Goal: Information Seeking & Learning: Learn about a topic

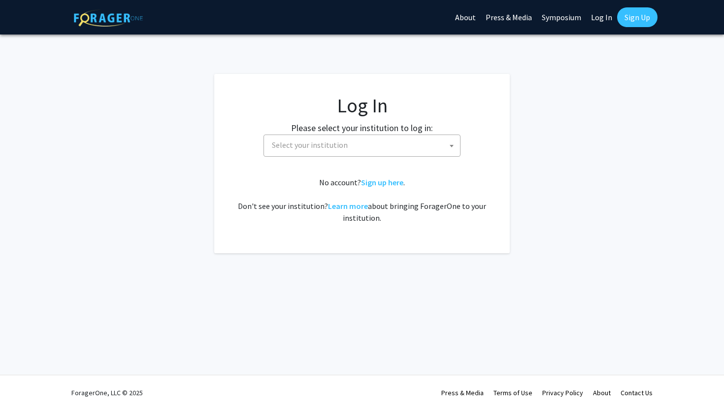
select select
click at [423, 145] on span "Select your institution" at bounding box center [364, 145] width 192 height 20
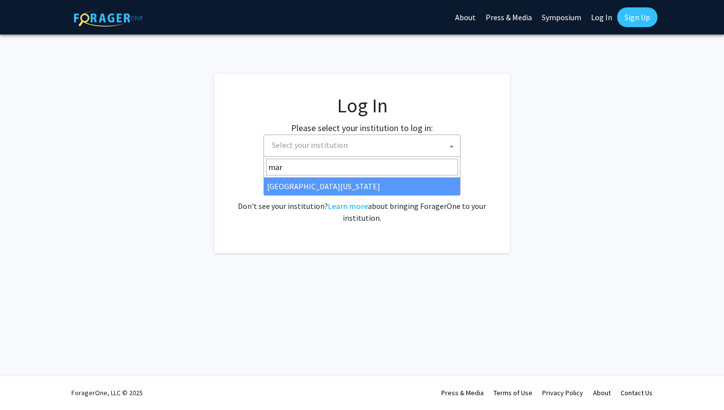
type input "mar"
select select "31"
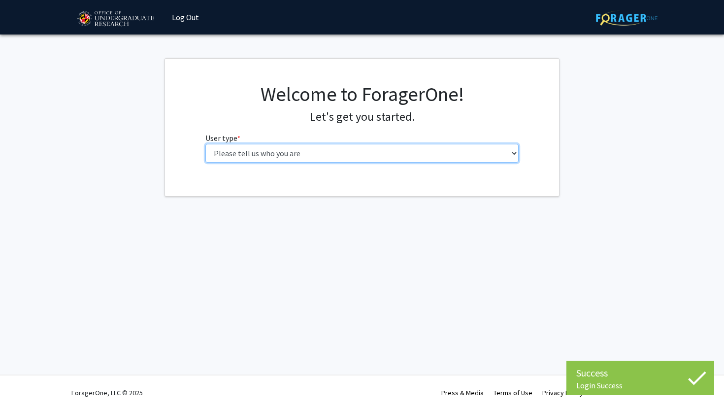
click at [299, 151] on select "Please tell us who you are Undergraduate Student Master's Student Doctoral Cand…" at bounding box center [362, 153] width 314 height 19
click at [313, 148] on select "Please tell us who you are Undergraduate Student Master's Student Doctoral Cand…" at bounding box center [362, 153] width 314 height 19
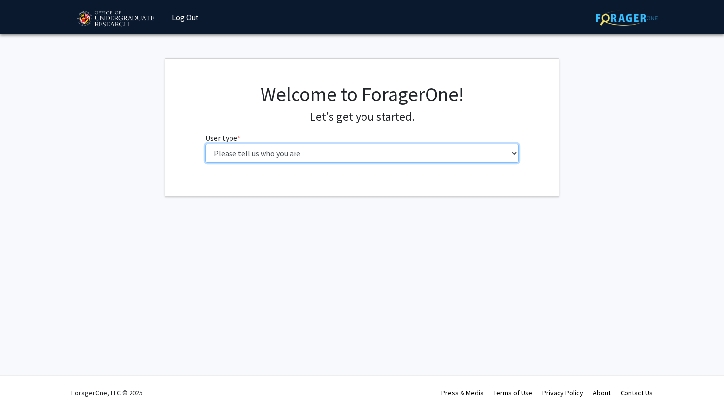
select select "1: undergrad"
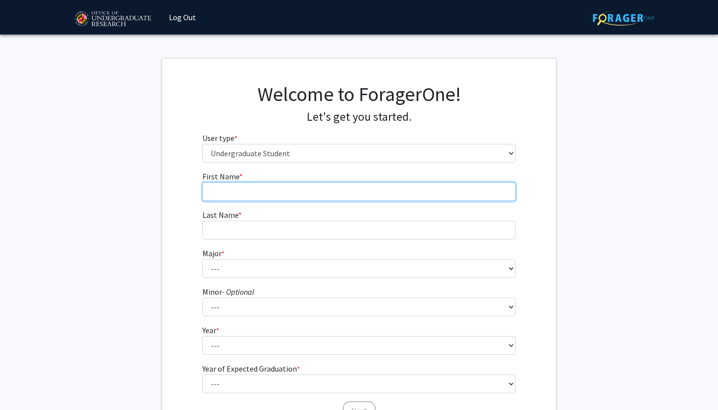
click at [399, 197] on input "First Name * required" at bounding box center [359, 191] width 314 height 19
type input "[PERSON_NAME]"
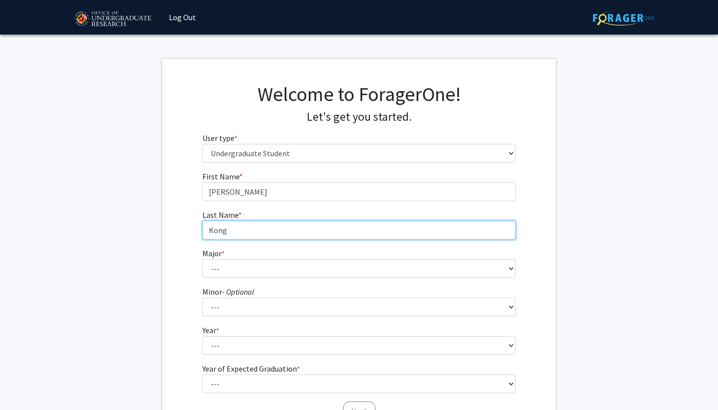
type input "Kong"
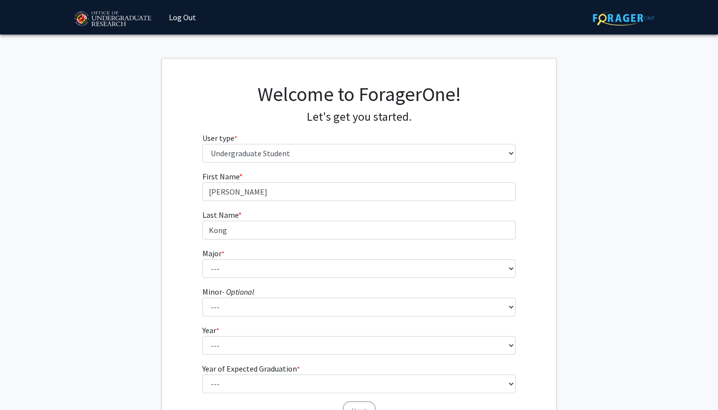
click at [368, 278] on form "First Name * required [PERSON_NAME] Last Name * required Kong Major * required …" at bounding box center [359, 290] width 314 height 240
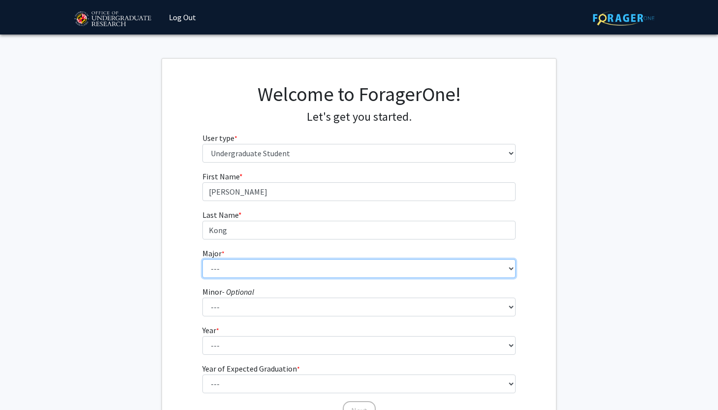
click at [368, 270] on select "--- Accounting Aerospace Engineering African American and Africana Studies Agri…" at bounding box center [359, 268] width 314 height 19
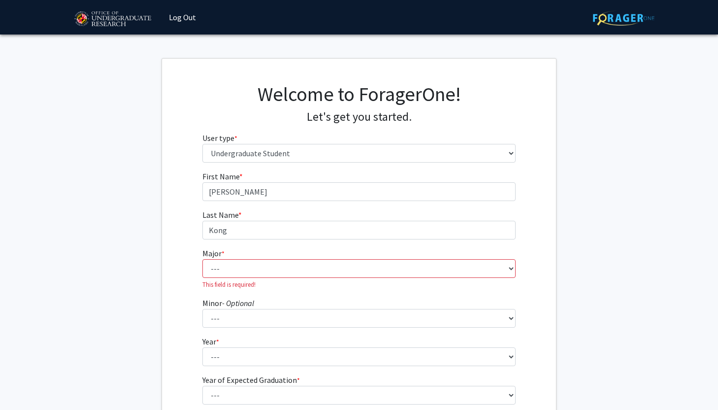
click at [623, 240] on fg-get-started "Welcome to ForagerOne! Let's get you started. User type * required Please tell …" at bounding box center [359, 258] width 718 height 400
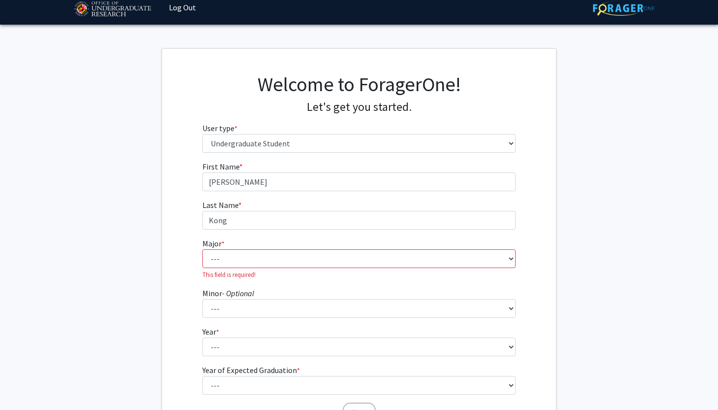
scroll to position [30, 0]
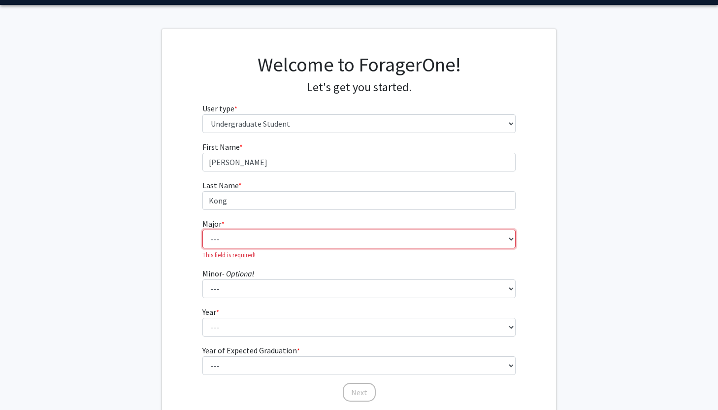
click at [471, 236] on select "--- Accounting Aerospace Engineering African American and Africana Studies Agri…" at bounding box center [359, 239] width 314 height 19
select select "85: 2386"
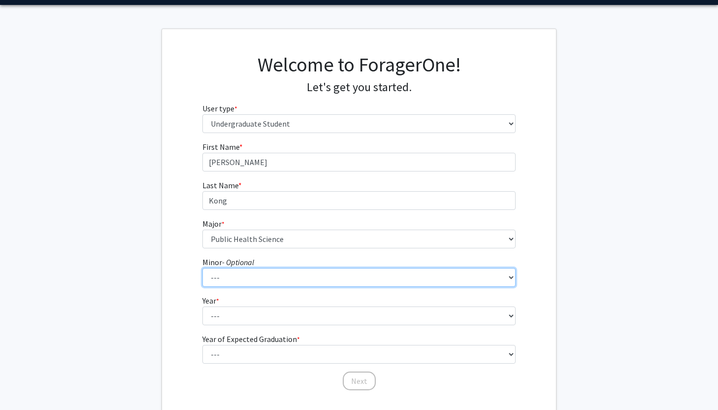
click at [297, 274] on select "--- Actuarial Mathematics Advanced Cybersecurity Experience for Students Africa…" at bounding box center [359, 277] width 314 height 19
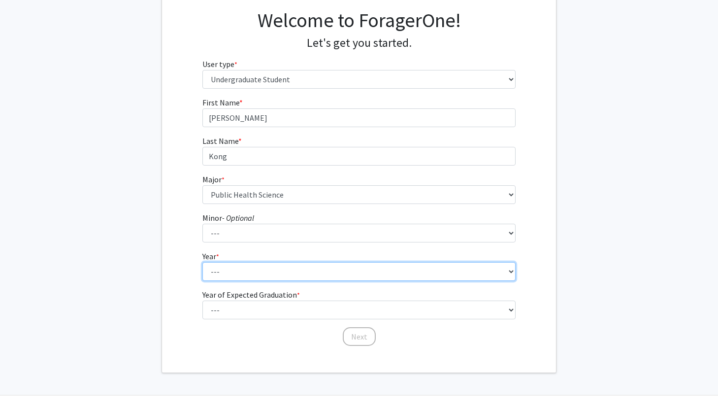
click at [224, 266] on select "--- First-year Sophomore Junior Senior Postbaccalaureate Certificate" at bounding box center [359, 271] width 314 height 19
select select "1: first-year"
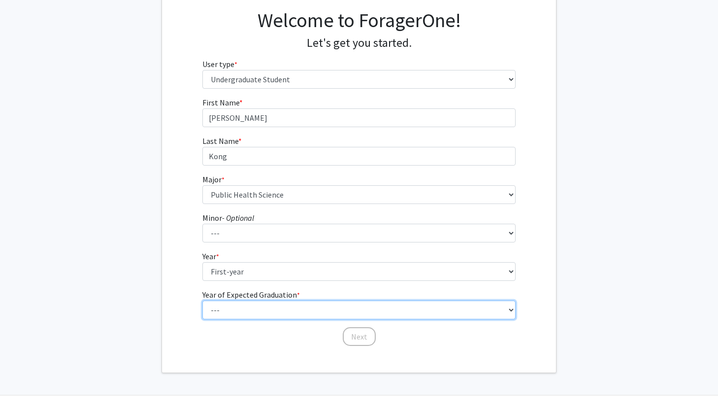
click at [246, 306] on select "--- 2025 2026 2027 2028 2029 2030 2031 2032 2033 2034" at bounding box center [359, 309] width 314 height 19
select select "5: 2029"
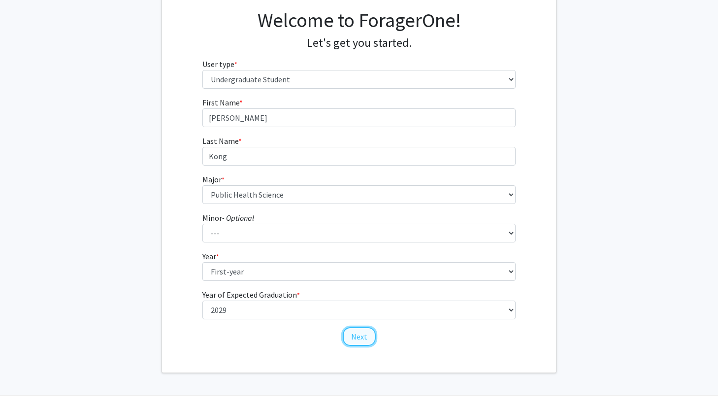
click at [370, 334] on button "Next" at bounding box center [359, 336] width 33 height 19
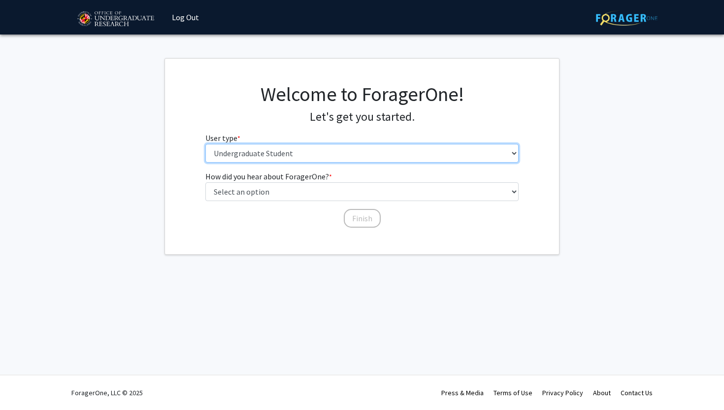
click at [279, 145] on select "Please tell us who you are Undergraduate Student Master's Student Doctoral Cand…" at bounding box center [362, 153] width 314 height 19
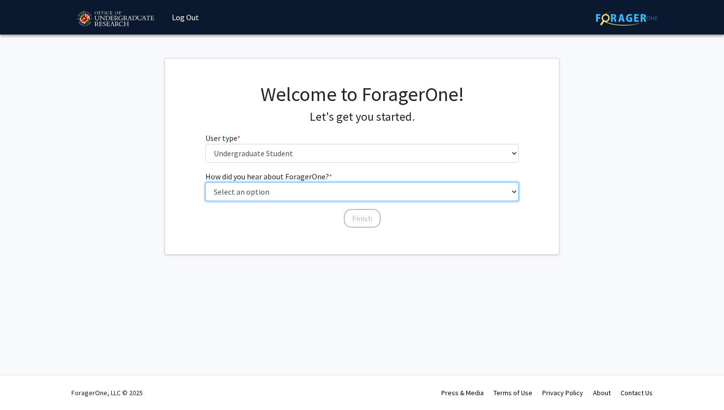
click at [294, 193] on select "Select an option Peer/student recommendation Faculty/staff recommendation Unive…" at bounding box center [362, 191] width 314 height 19
select select "3: university_website"
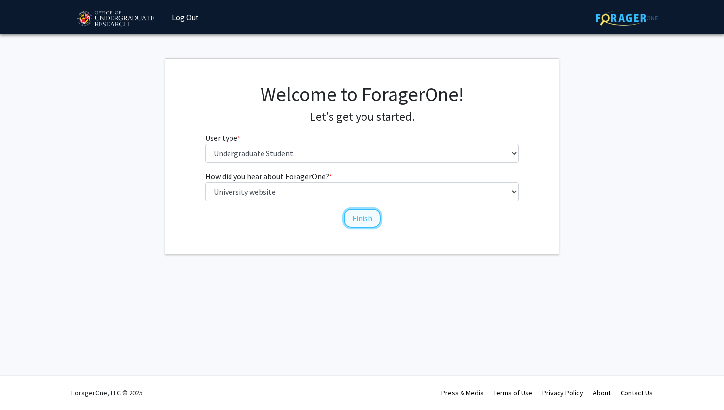
click at [360, 217] on button "Finish" at bounding box center [362, 218] width 37 height 19
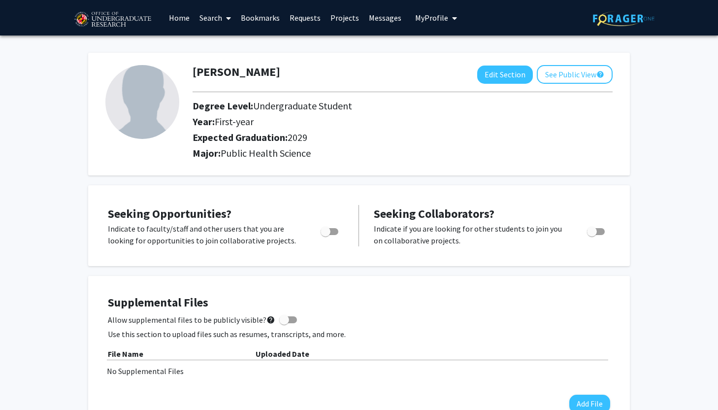
click at [215, 18] on link "Search" at bounding box center [215, 17] width 41 height 34
click at [345, 19] on link "Projects" at bounding box center [345, 17] width 38 height 34
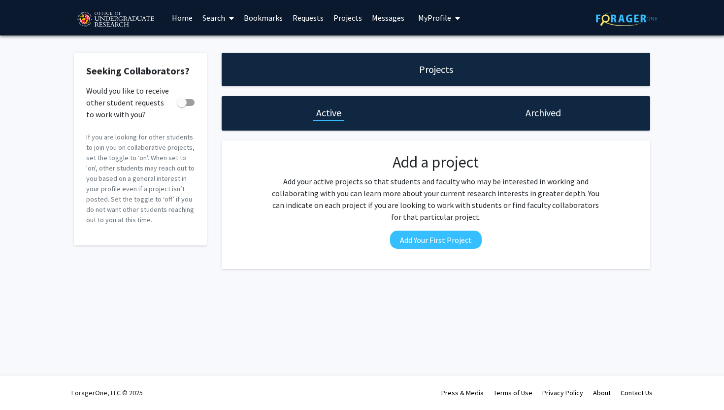
click at [227, 15] on span at bounding box center [229, 18] width 9 height 34
click at [231, 46] on span "Faculty/Staff" at bounding box center [234, 45] width 72 height 20
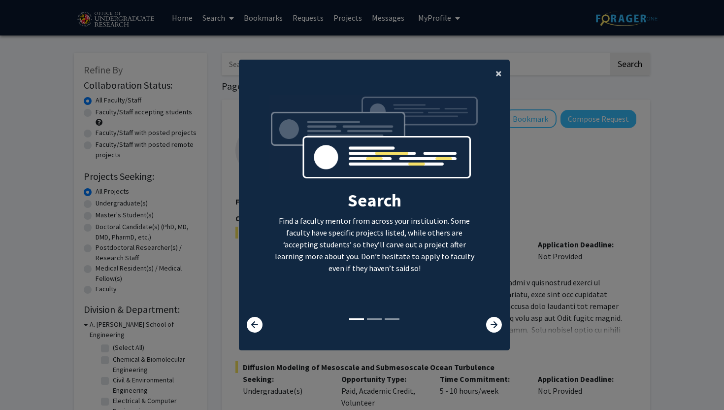
click at [501, 73] on span "×" at bounding box center [499, 73] width 6 height 15
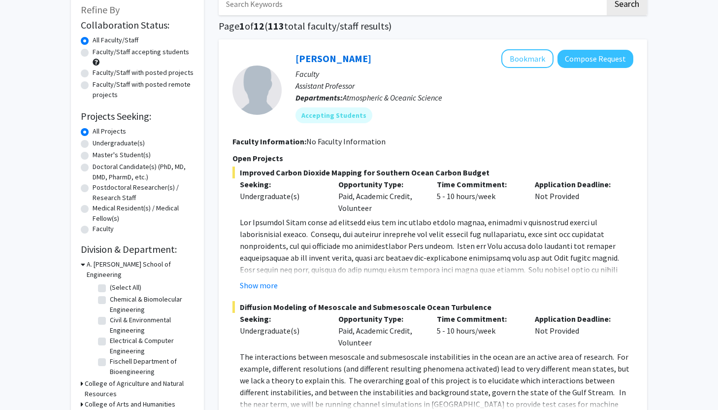
scroll to position [64, 0]
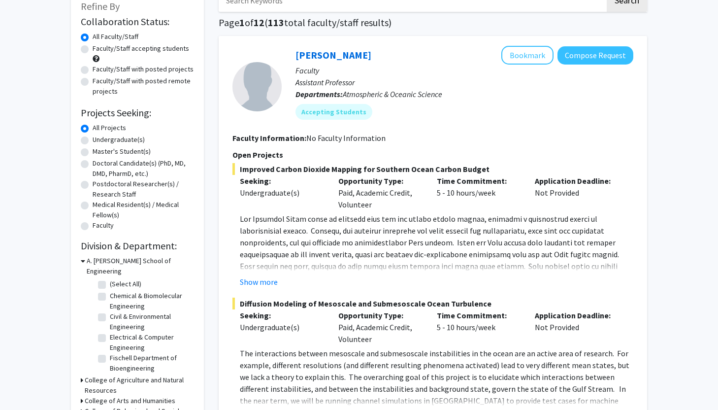
click at [113, 136] on label "Undergraduate(s)" at bounding box center [119, 139] width 52 height 10
click at [99, 136] on input "Undergraduate(s)" at bounding box center [96, 137] width 6 height 6
radio input "true"
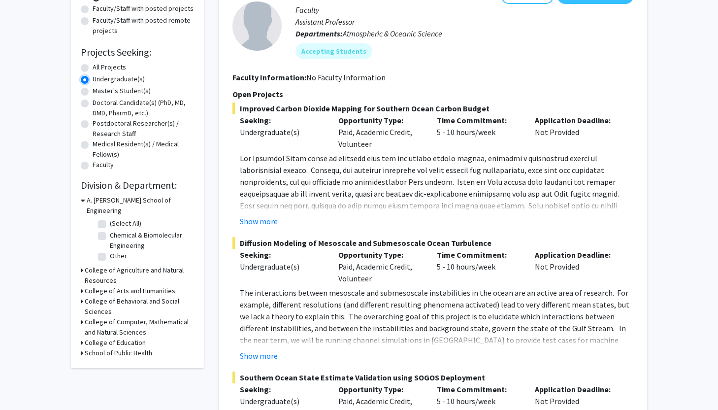
scroll to position [129, 0]
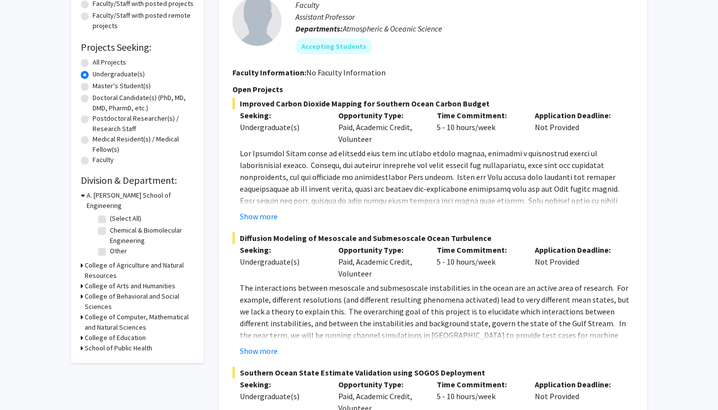
click at [82, 312] on icon at bounding box center [82, 317] width 2 height 10
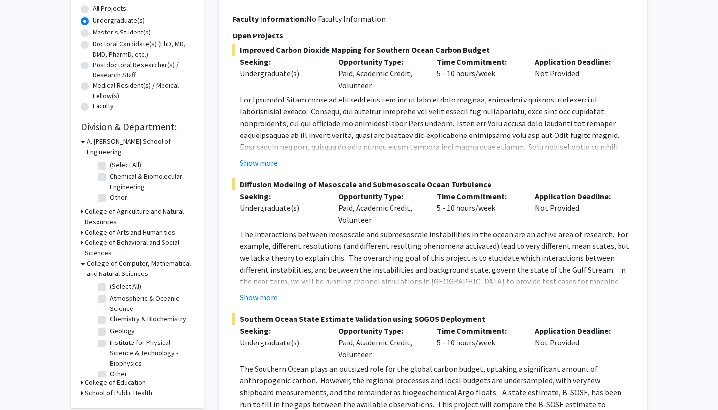
scroll to position [212, 0]
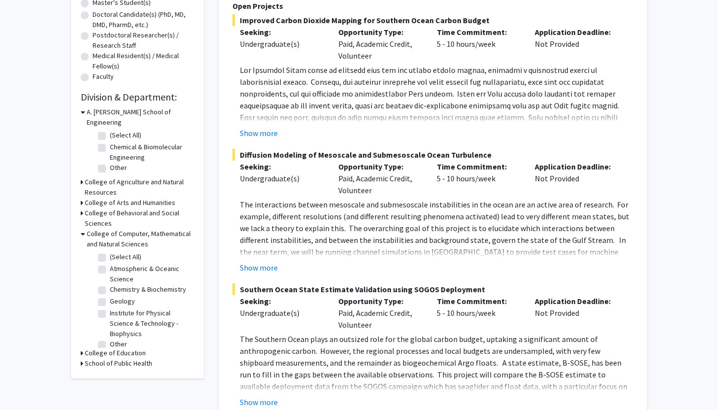
click at [79, 351] on div "Refine By Collaboration Status: Collaboration Status All Faculty/Staff Collabor…" at bounding box center [137, 109] width 133 height 538
click at [84, 358] on div "School of Public Health" at bounding box center [137, 363] width 113 height 10
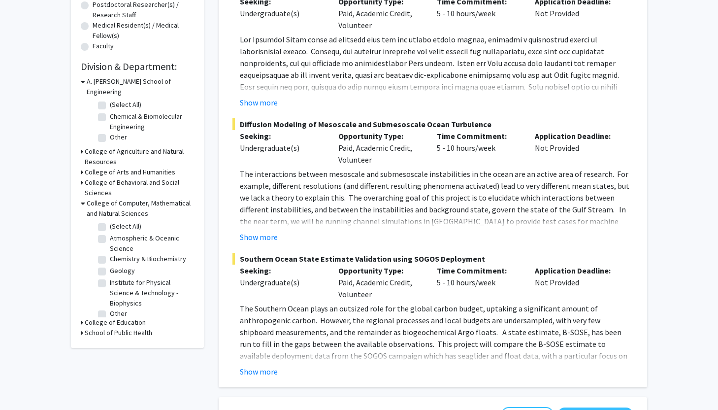
scroll to position [243, 0]
click at [85, 327] on h3 "School of Public Health" at bounding box center [118, 332] width 67 height 10
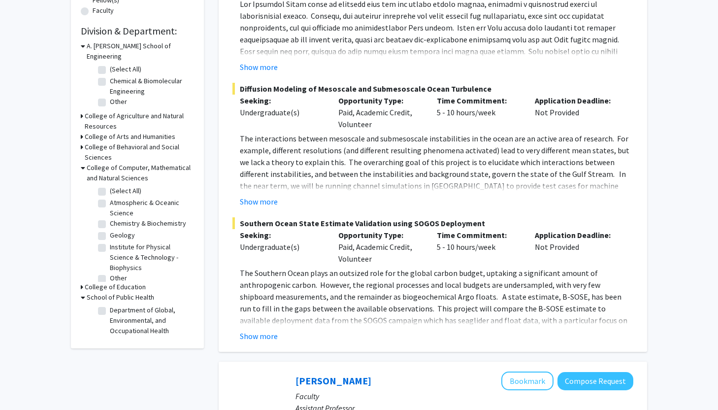
scroll to position [279, 0]
click at [110, 304] on label "Department of Global, Environmental, and Occupational Health" at bounding box center [151, 319] width 82 height 31
click at [110, 304] on input "Department of Global, Environmental, and Occupational Health" at bounding box center [113, 307] width 6 height 6
checkbox input "true"
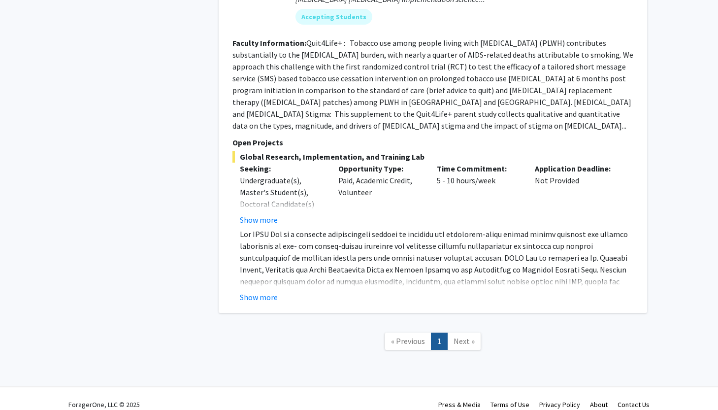
scroll to position [623, 0]
click at [457, 336] on span "Next »" at bounding box center [464, 341] width 21 height 10
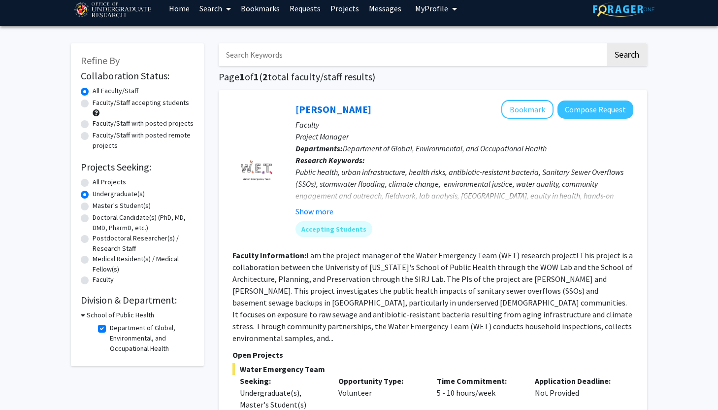
scroll to position [0, 0]
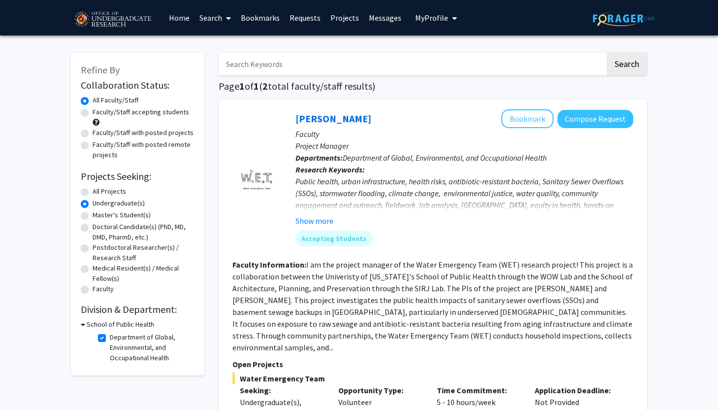
click at [87, 322] on h3 "School of Public Health" at bounding box center [120, 324] width 67 height 10
click at [88, 322] on h3 "School of Public Health" at bounding box center [118, 324] width 67 height 10
click at [110, 338] on label "Department of Global, Environmental, and Occupational Health" at bounding box center [151, 347] width 82 height 31
click at [110, 338] on input "Department of Global, Environmental, and Occupational Health" at bounding box center [113, 335] width 6 height 6
checkbox input "false"
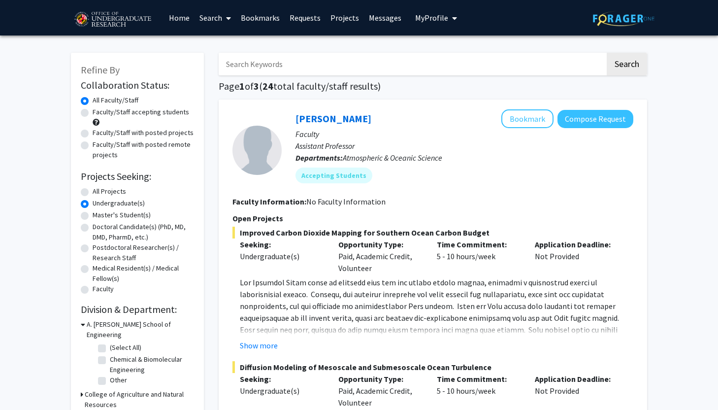
click at [94, 316] on div "Collaboration Status: Collaboration Status All Faculty/Staff Collaboration Stat…" at bounding box center [137, 279] width 113 height 405
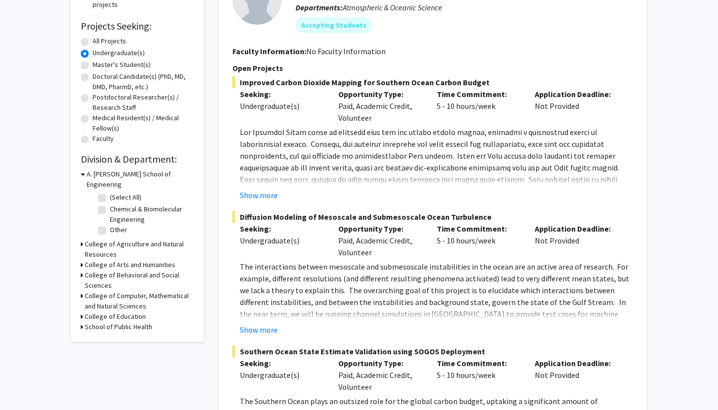
scroll to position [155, 0]
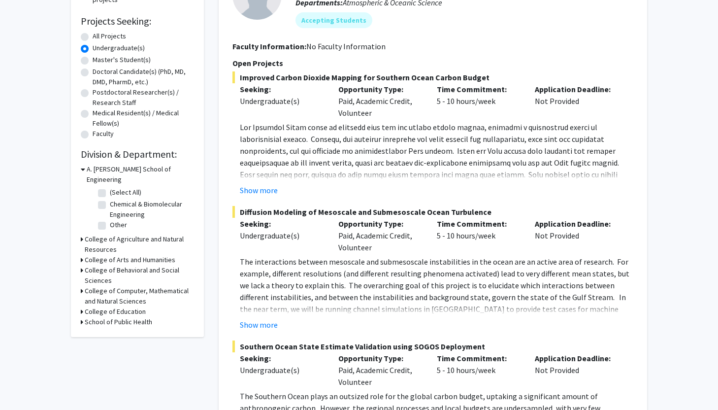
click at [110, 199] on label "Chemical & Biomolecular Engineering" at bounding box center [151, 209] width 82 height 21
click at [110, 199] on input "Chemical & Biomolecular Engineering" at bounding box center [113, 202] width 6 height 6
checkbox input "true"
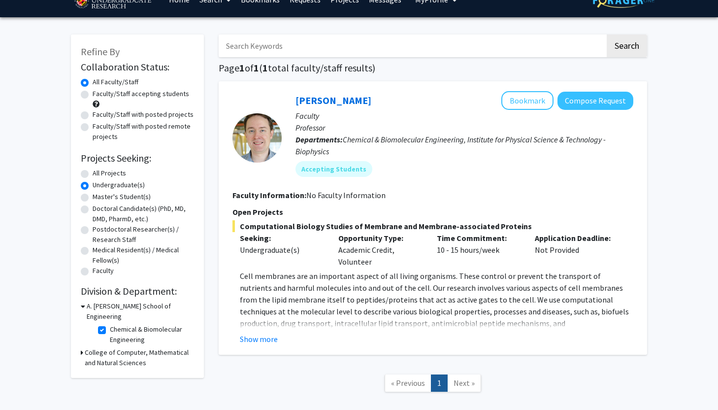
scroll to position [22, 0]
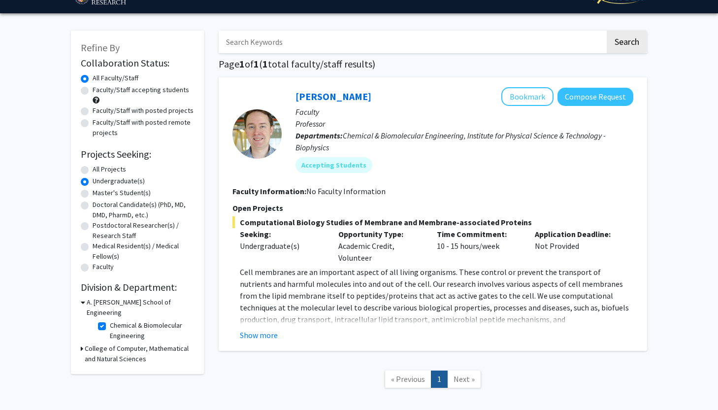
click at [122, 343] on h3 "College of Computer, Mathematical and Natural Sciences" at bounding box center [139, 353] width 109 height 21
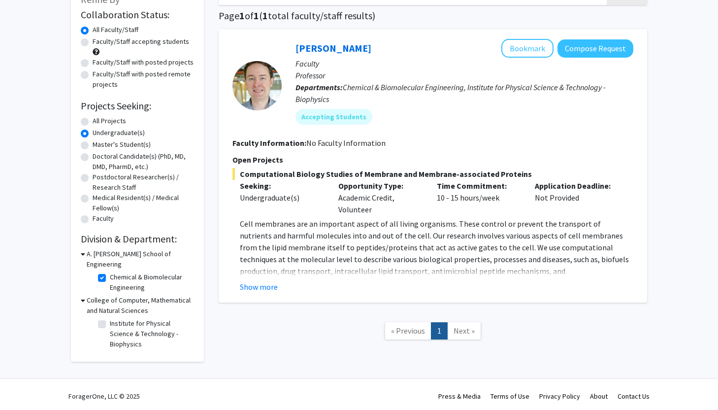
scroll to position [72, 0]
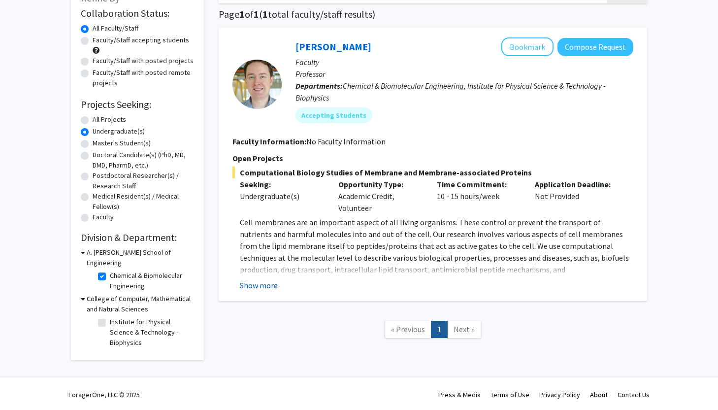
click at [267, 283] on button "Show more" at bounding box center [259, 285] width 38 height 12
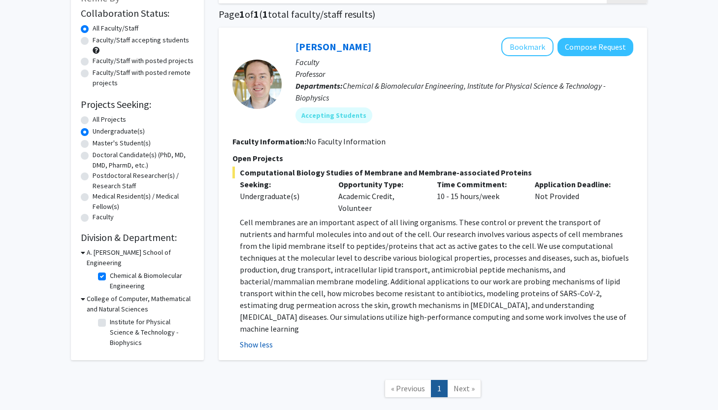
scroll to position [119, 0]
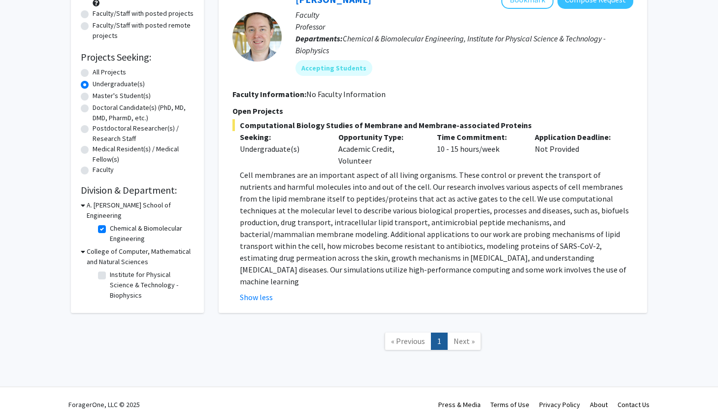
click at [113, 269] on label "Institute for Physical Science & Technology - Biophysics" at bounding box center [151, 284] width 82 height 31
click at [113, 269] on input "Institute for Physical Science & Technology - Biophysics" at bounding box center [113, 272] width 6 height 6
checkbox input "true"
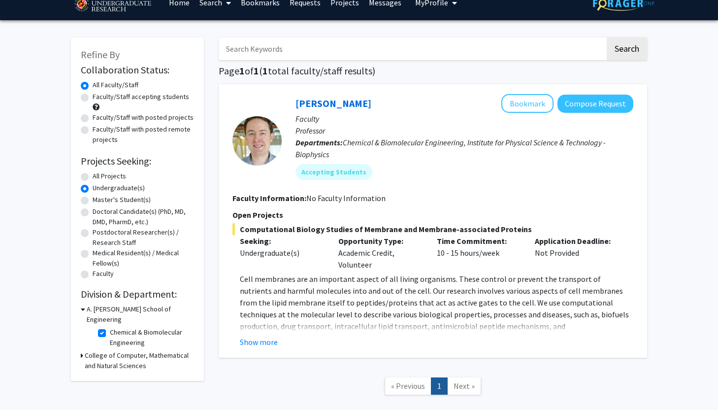
scroll to position [26, 0]
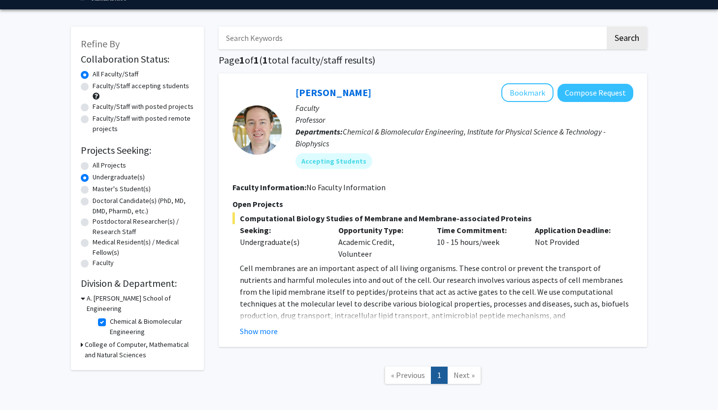
click at [136, 339] on h3 "College of Computer, Mathematical and Natural Sciences" at bounding box center [139, 349] width 109 height 21
click at [110, 316] on label "Chemical & Biomolecular Engineering" at bounding box center [151, 326] width 82 height 21
click at [110, 316] on input "Chemical & Biomolecular Engineering" at bounding box center [113, 319] width 6 height 6
checkbox input "false"
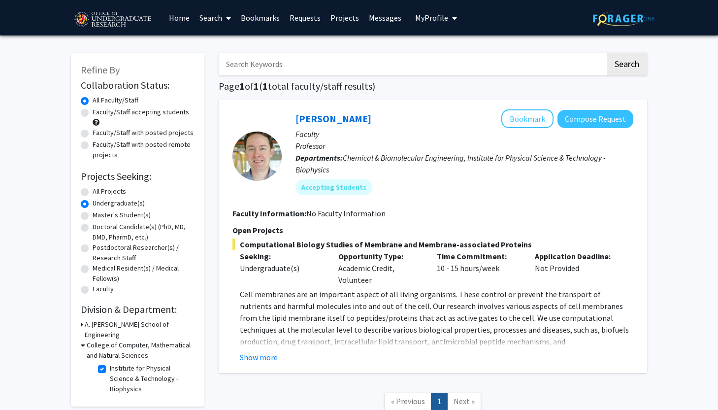
click at [110, 363] on label "Institute for Physical Science & Technology - Biophysics" at bounding box center [151, 378] width 82 height 31
click at [110, 363] on input "Institute for Physical Science & Technology - Biophysics" at bounding box center [113, 366] width 6 height 6
checkbox input "false"
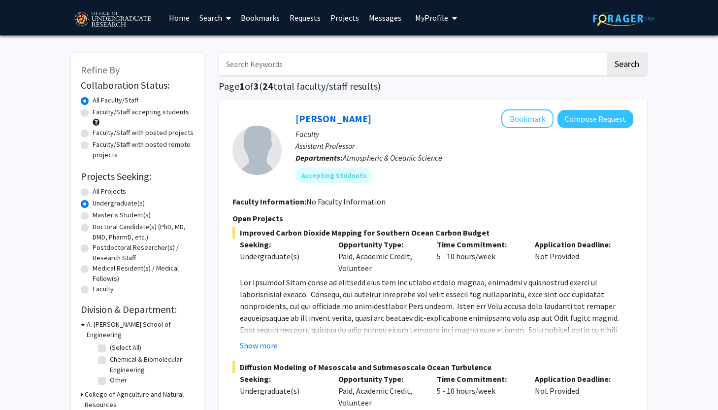
scroll to position [85, 0]
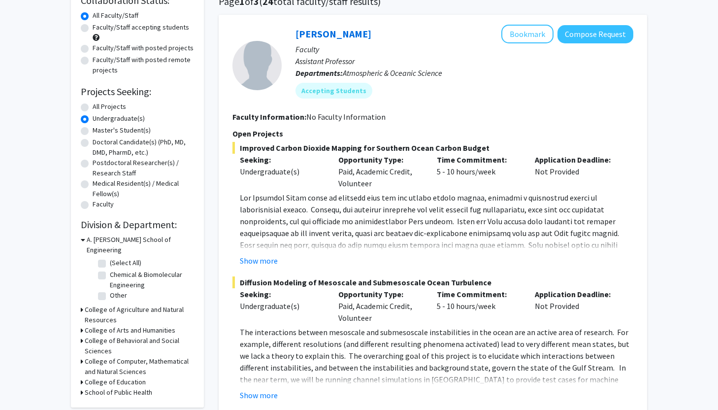
click at [103, 304] on h3 "College of Agriculture and Natural Resources" at bounding box center [139, 314] width 109 height 21
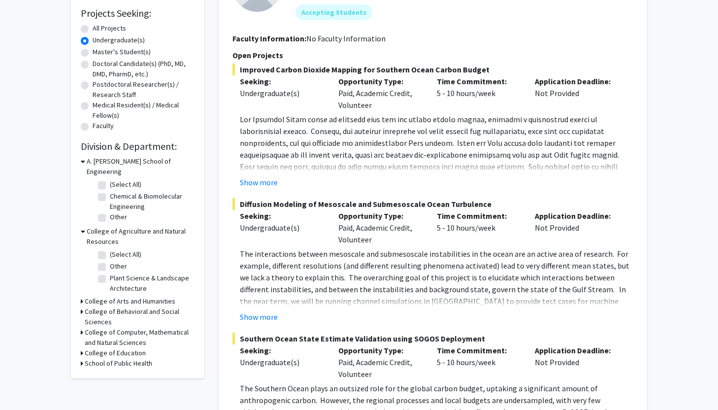
scroll to position [168, 0]
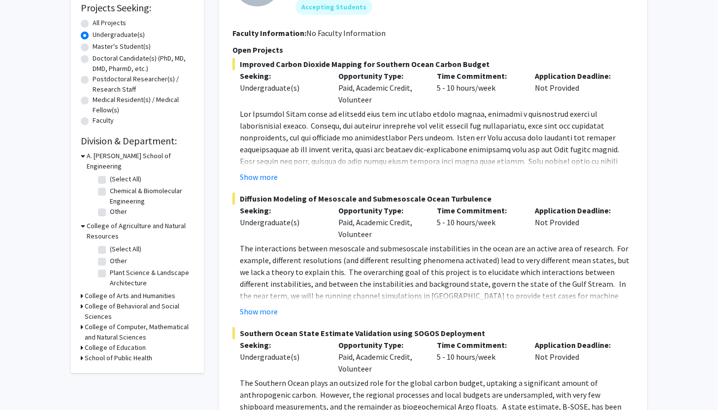
click at [103, 291] on h3 "College of Arts and Humanities" at bounding box center [130, 296] width 91 height 10
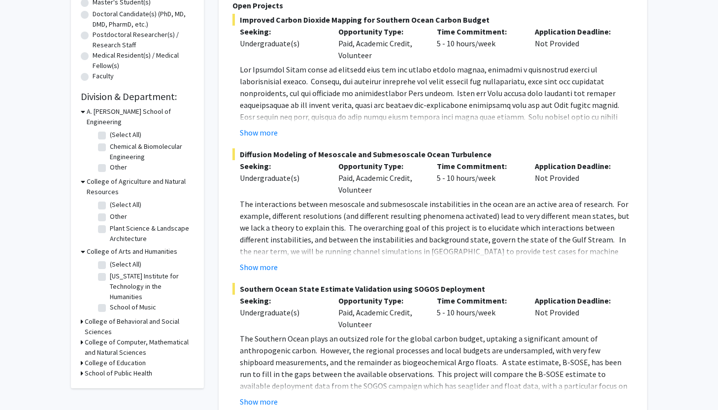
scroll to position [233, 0]
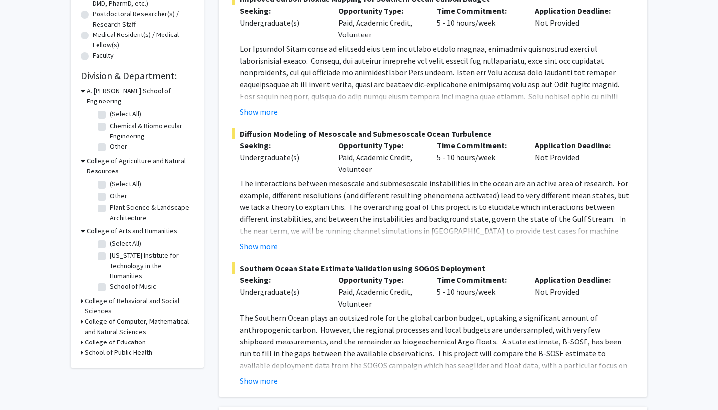
click at [102, 297] on h3 "College of Behavioral and Social Sciences" at bounding box center [139, 306] width 109 height 21
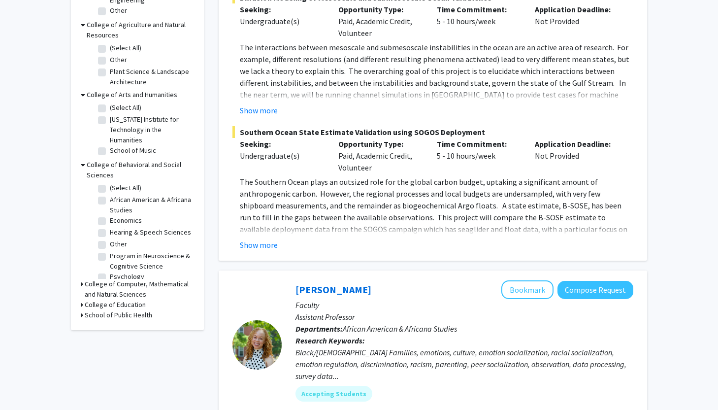
scroll to position [371, 0]
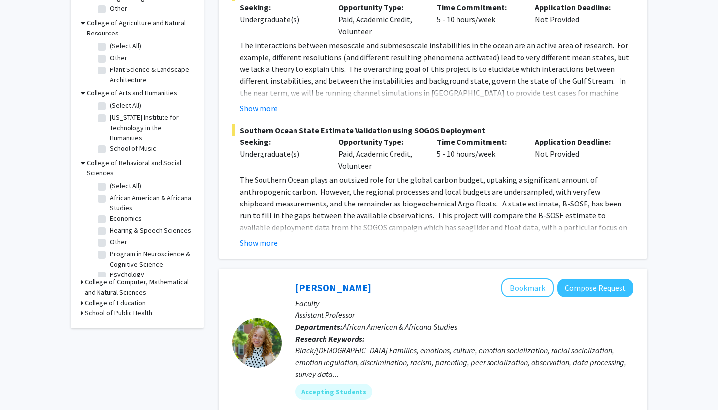
click at [113, 225] on label "Hearing & Speech Sciences" at bounding box center [150, 230] width 81 height 10
click at [113, 225] on input "Hearing & Speech Sciences" at bounding box center [113, 228] width 6 height 6
checkbox input "true"
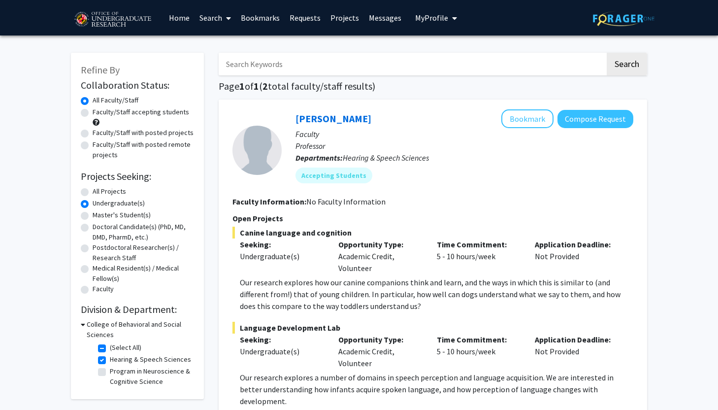
click at [113, 373] on label "Program in Neuroscience & Cognitive Science" at bounding box center [151, 376] width 82 height 21
click at [113, 372] on input "Program in Neuroscience & Cognitive Science" at bounding box center [113, 369] width 6 height 6
checkbox input "true"
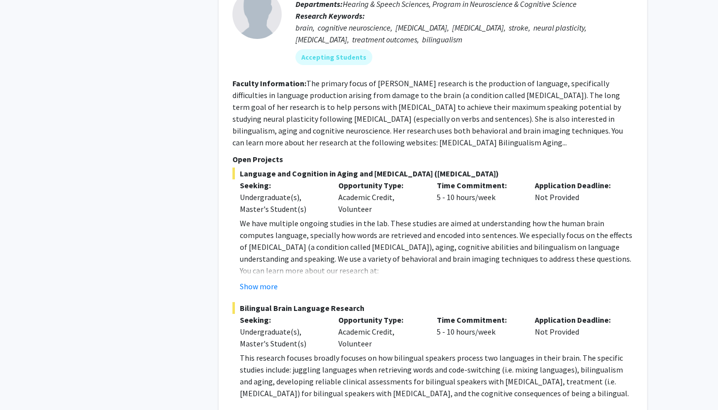
scroll to position [821, 0]
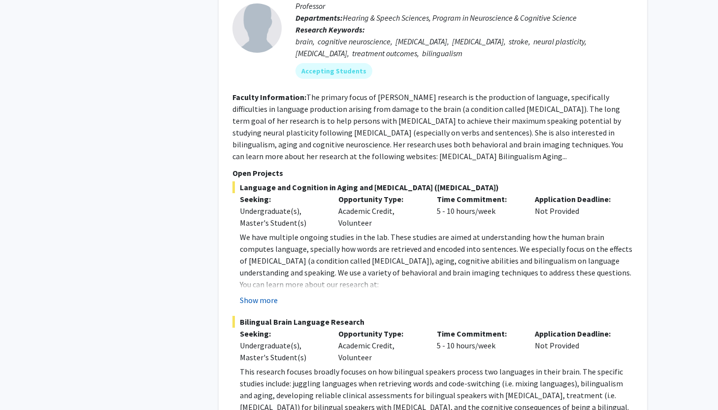
click at [267, 294] on button "Show more" at bounding box center [259, 300] width 38 height 12
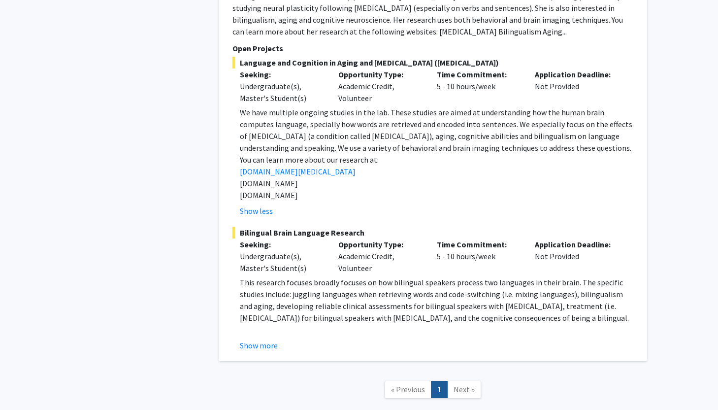
scroll to position [947, 0]
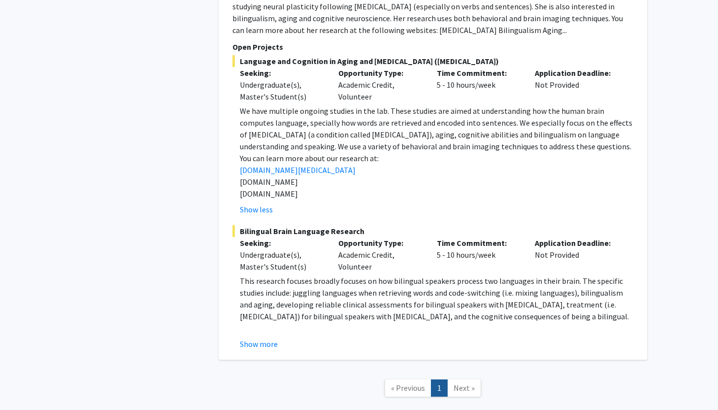
click at [269, 311] on fg-read-more "This research focuses broadly focuses on how bilingual speakers process two lan…" at bounding box center [433, 312] width 401 height 75
click at [270, 338] on button "Show more" at bounding box center [259, 344] width 38 height 12
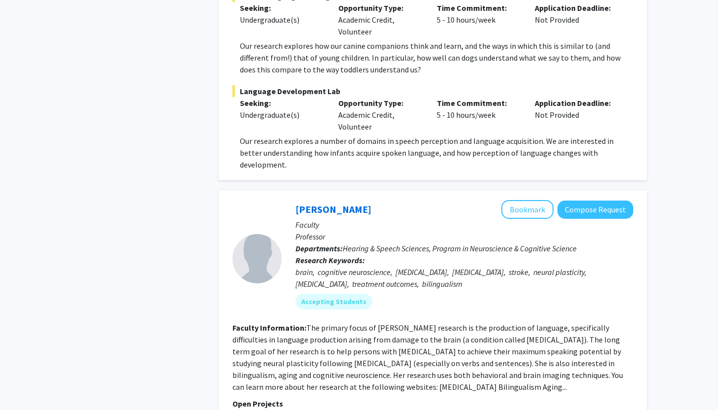
scroll to position [616, 0]
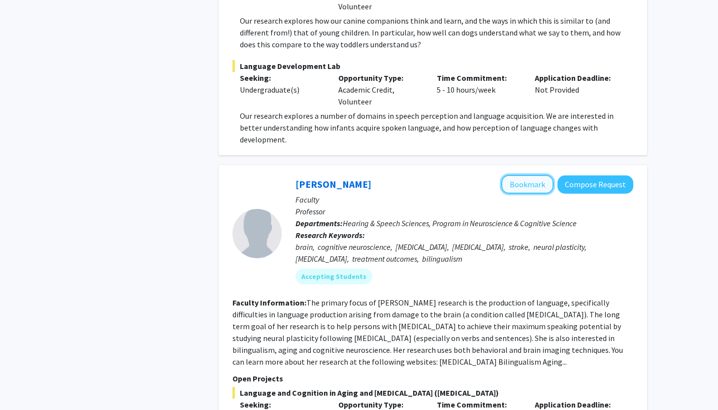
click at [534, 175] on button "Bookmark" at bounding box center [527, 184] width 52 height 19
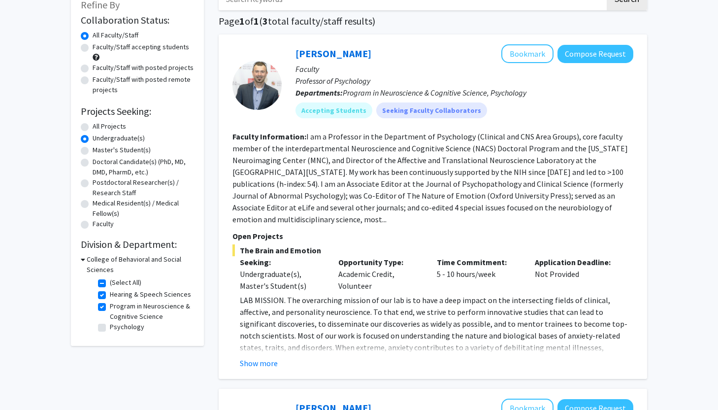
scroll to position [63, 0]
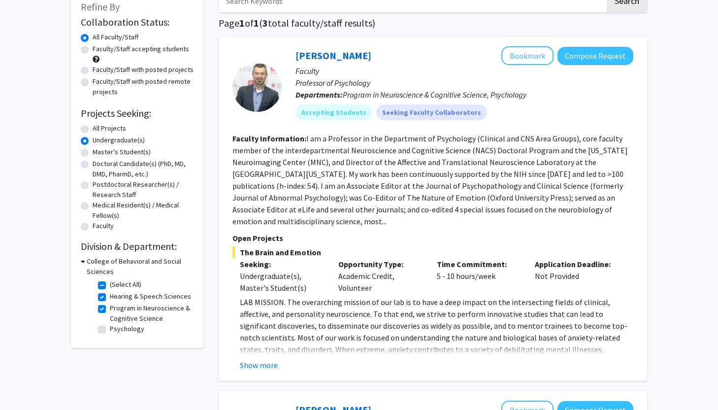
click at [110, 329] on label "Psychology" at bounding box center [127, 329] width 34 height 10
click at [110, 329] on input "Psychology" at bounding box center [113, 327] width 6 height 6
checkbox input "true"
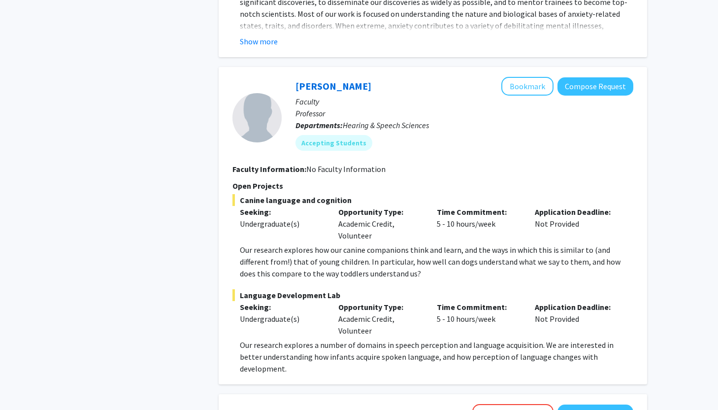
scroll to position [753, 0]
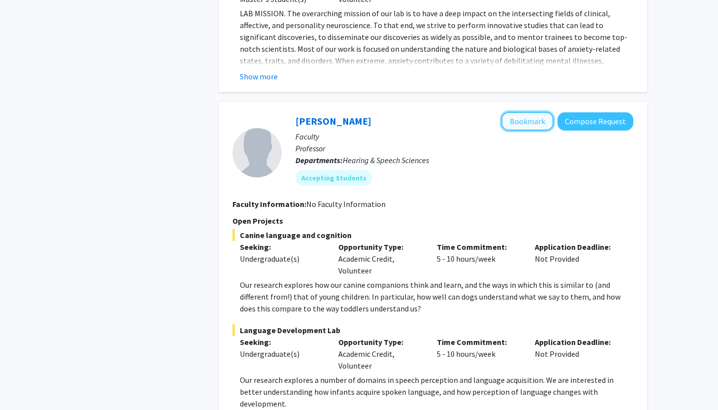
click at [521, 112] on button "Bookmark" at bounding box center [527, 121] width 52 height 19
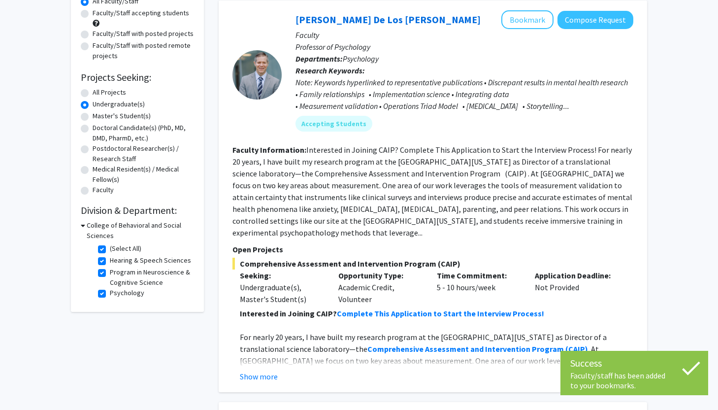
scroll to position [96, 0]
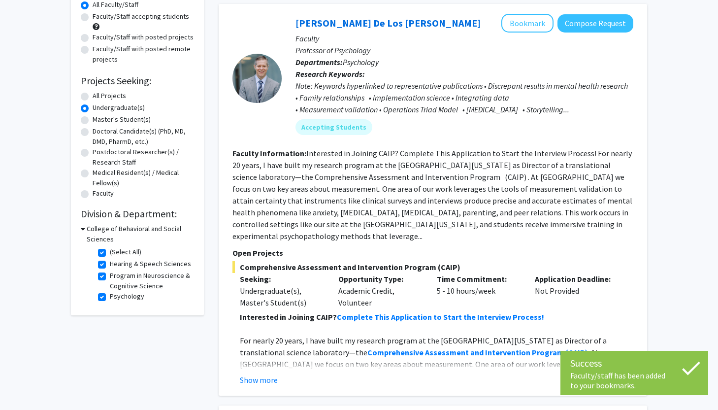
click at [108, 232] on h3 "College of Behavioral and Social Sciences" at bounding box center [140, 234] width 107 height 21
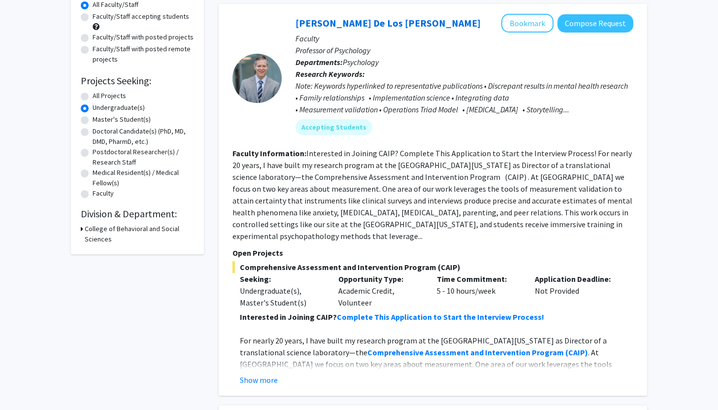
click at [108, 232] on h3 "College of Behavioral and Social Sciences" at bounding box center [139, 234] width 109 height 21
click at [104, 257] on fg-checkbox "(Select All) (Select All)" at bounding box center [145, 253] width 94 height 12
click at [110, 250] on label "(Select All)" at bounding box center [126, 252] width 32 height 10
click at [110, 250] on input "(Select All)" at bounding box center [113, 250] width 6 height 6
checkbox input "false"
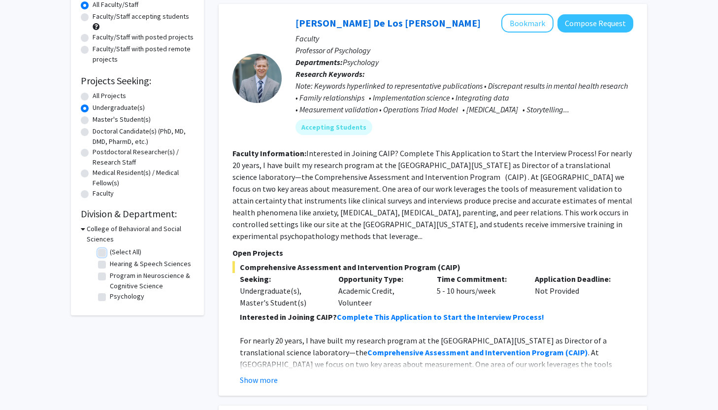
checkbox input "false"
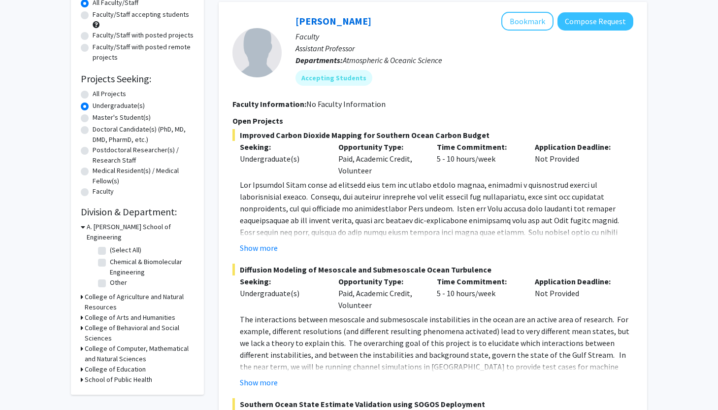
scroll to position [106, 0]
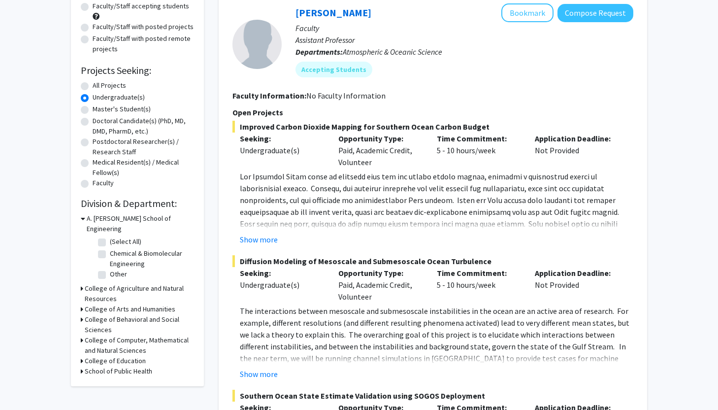
click at [107, 304] on h3 "College of Arts and Humanities" at bounding box center [130, 309] width 91 height 10
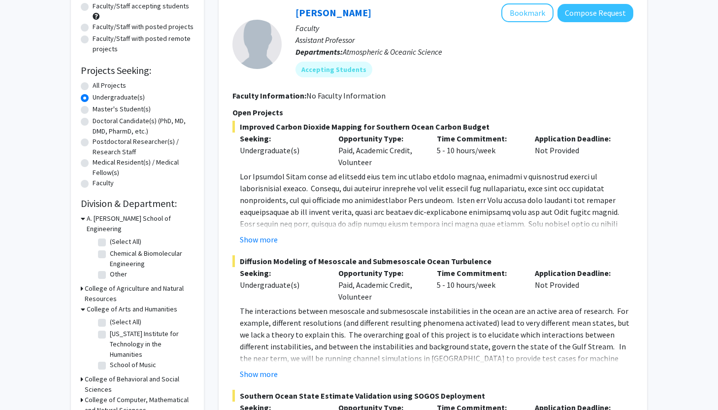
click at [107, 304] on h3 "College of Arts and Humanities" at bounding box center [132, 309] width 91 height 10
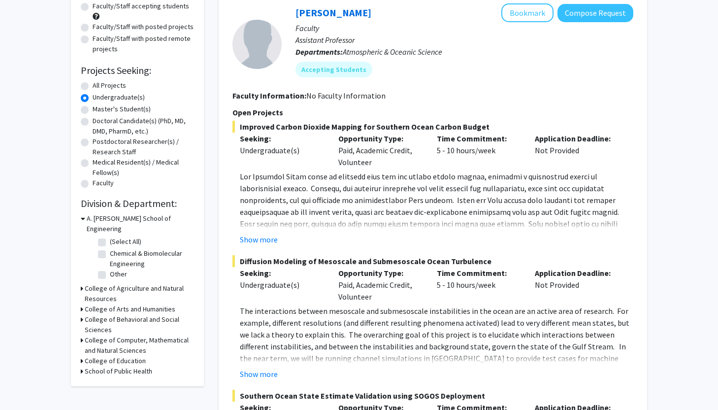
click at [112, 356] on h3 "College of Education" at bounding box center [115, 361] width 61 height 10
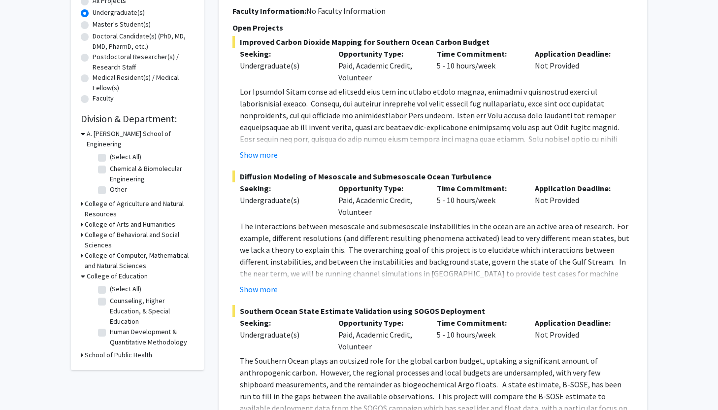
scroll to position [191, 0]
click at [108, 295] on fg-checkbox "Counseling, Higher Education, & Special Education Counseling, Higher Education,…" at bounding box center [145, 310] width 94 height 31
click at [110, 295] on label "Counseling, Higher Education, & Special Education" at bounding box center [151, 310] width 82 height 31
click at [110, 295] on input "Counseling, Higher Education, & Special Education" at bounding box center [113, 298] width 6 height 6
checkbox input "true"
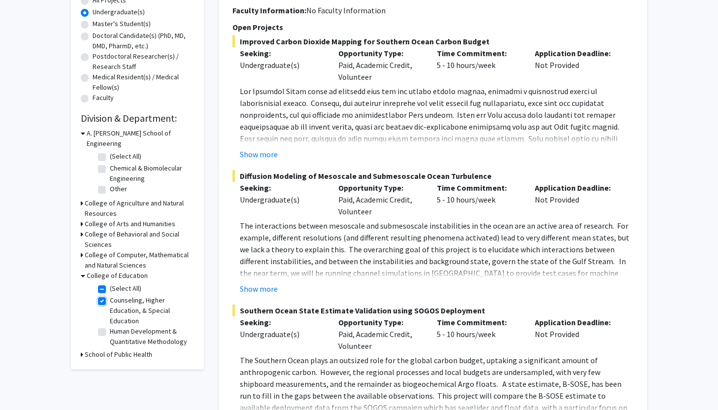
checkbox input "true"
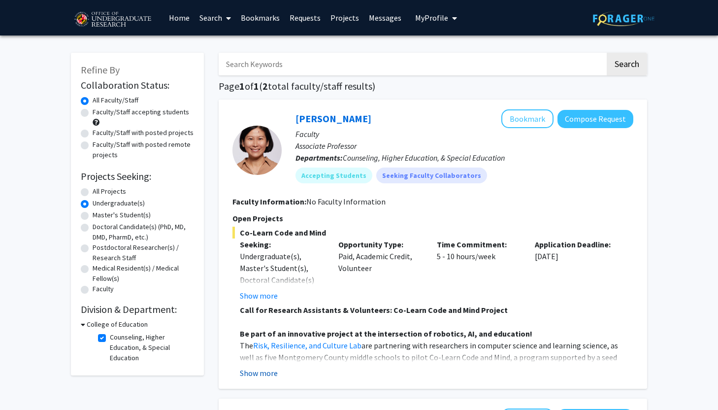
click at [258, 373] on button "Show more" at bounding box center [259, 373] width 38 height 12
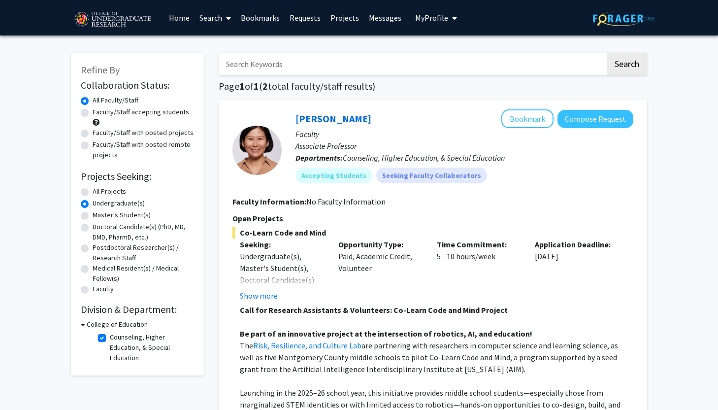
click at [263, 7] on link "Bookmarks" at bounding box center [260, 17] width 49 height 34
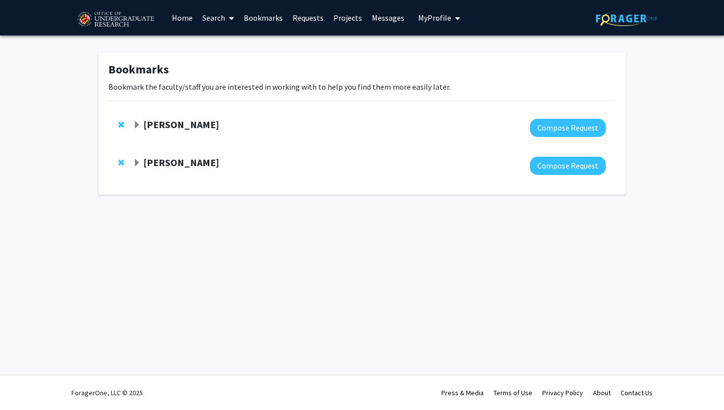
click at [262, 15] on link "Bookmarks" at bounding box center [263, 17] width 49 height 34
